Goal: Information Seeking & Learning: Check status

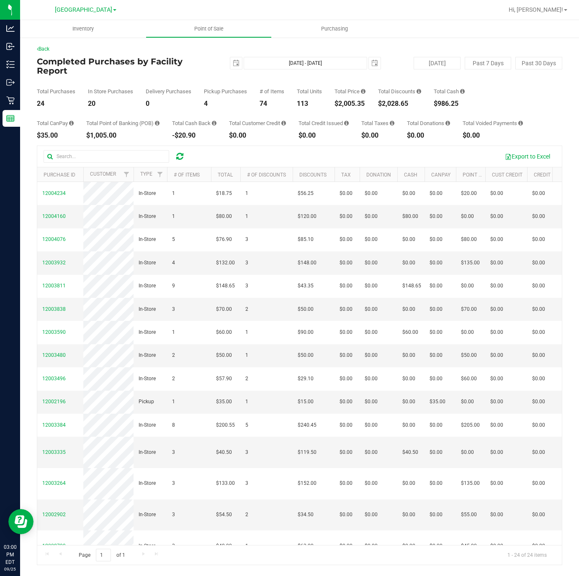
click at [339, 97] on div "Total Price $2,005.35" at bounding box center [349, 98] width 31 height 18
click at [342, 102] on div "$2,005.35" at bounding box center [349, 103] width 31 height 7
click at [343, 102] on div "$2,005.35" at bounding box center [349, 103] width 31 height 7
